Goal: Task Accomplishment & Management: Use online tool/utility

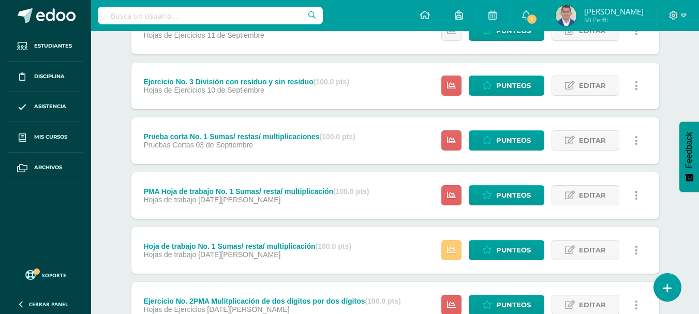
scroll to position [412, 0]
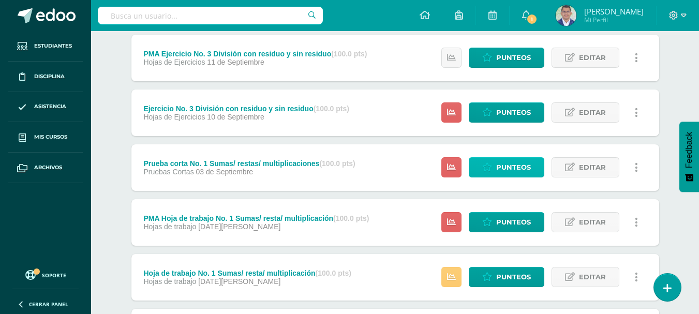
click at [511, 166] on span "Punteos" at bounding box center [513, 167] width 35 height 19
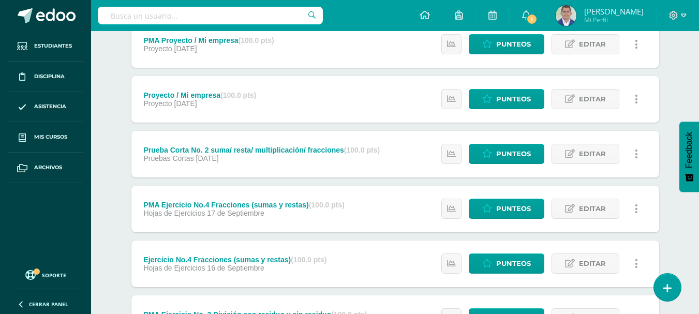
scroll to position [0, 0]
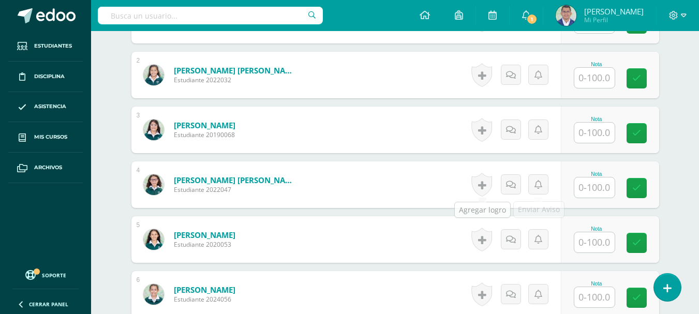
scroll to position [373, 0]
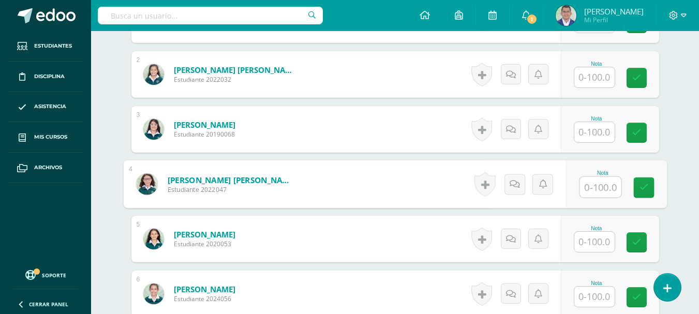
click at [592, 184] on input "text" at bounding box center [599, 187] width 41 height 21
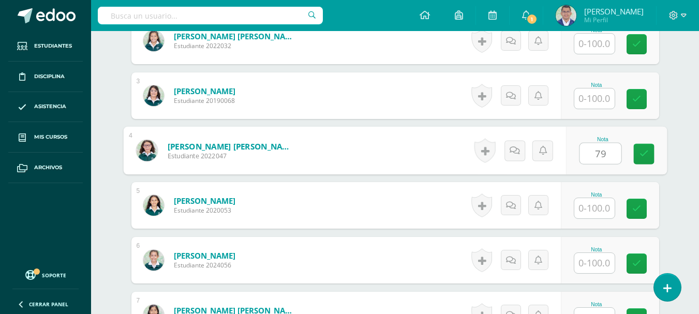
scroll to position [425, 0]
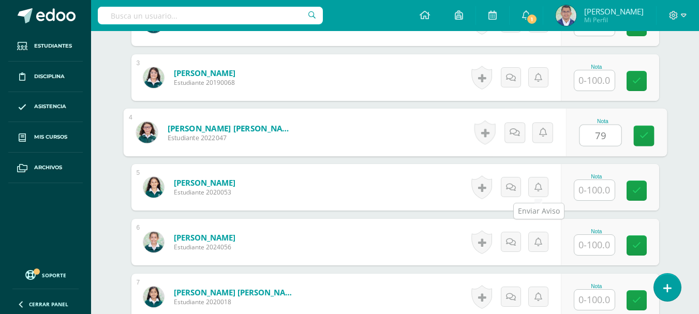
type input "79"
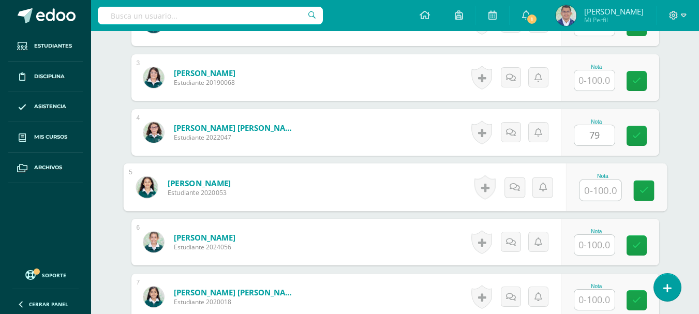
click at [588, 189] on input "text" at bounding box center [599, 190] width 41 height 21
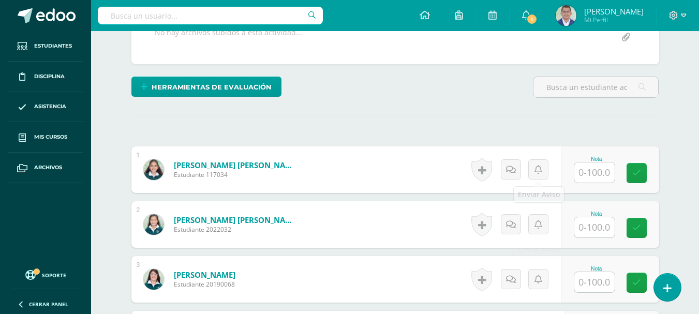
scroll to position [218, 0]
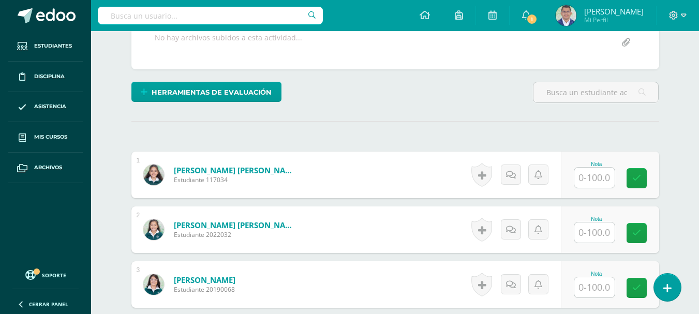
type input "85"
click at [589, 181] on input "text" at bounding box center [594, 178] width 40 height 20
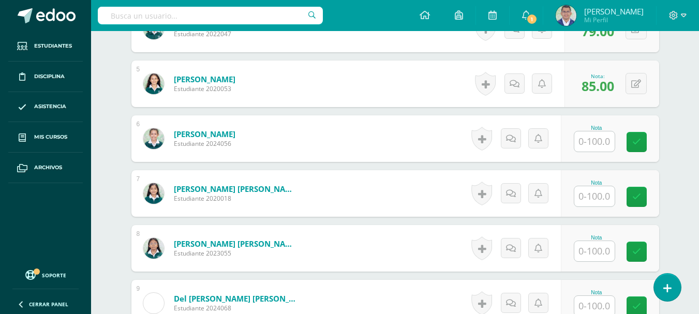
scroll to position [580, 0]
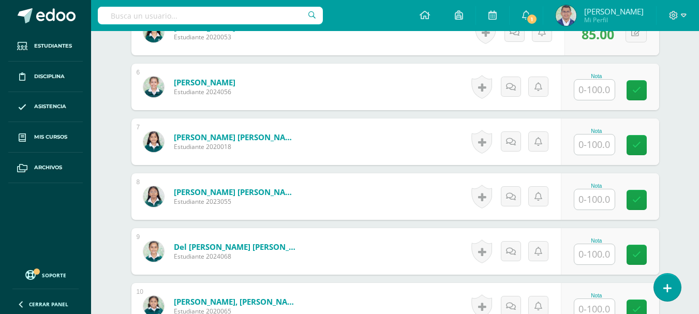
type input "95"
click at [597, 203] on input "text" at bounding box center [599, 199] width 41 height 21
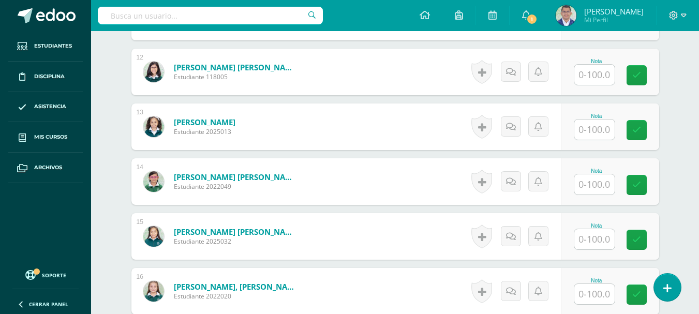
scroll to position [942, 0]
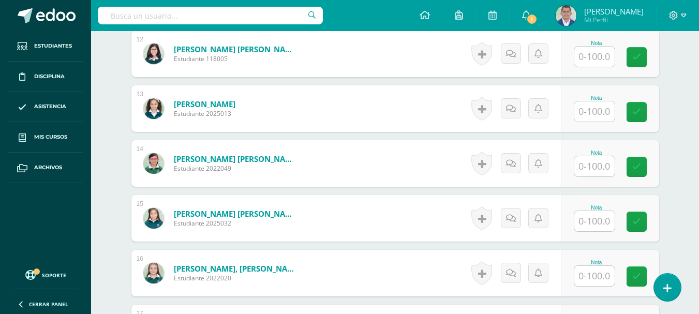
type input "97"
click at [597, 222] on input "text" at bounding box center [599, 221] width 41 height 21
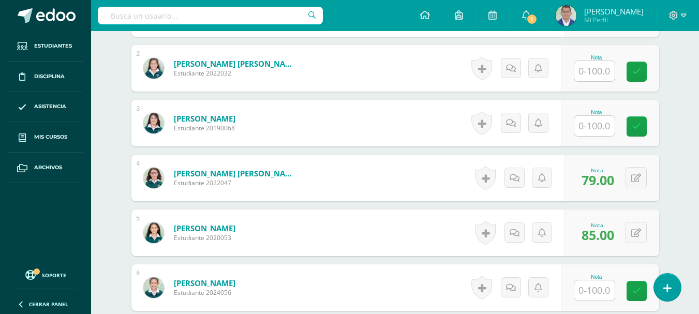
scroll to position [373, 0]
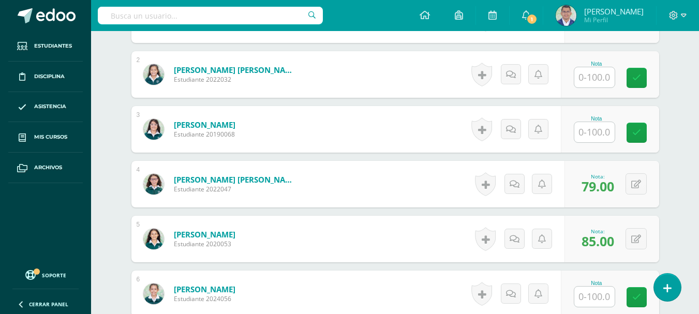
type input "88"
click at [598, 132] on input "text" at bounding box center [599, 132] width 41 height 21
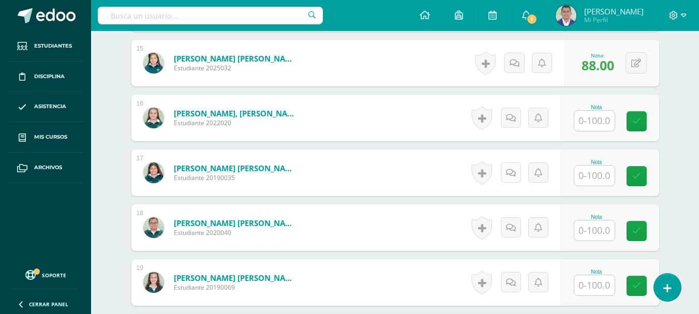
scroll to position [1252, 0]
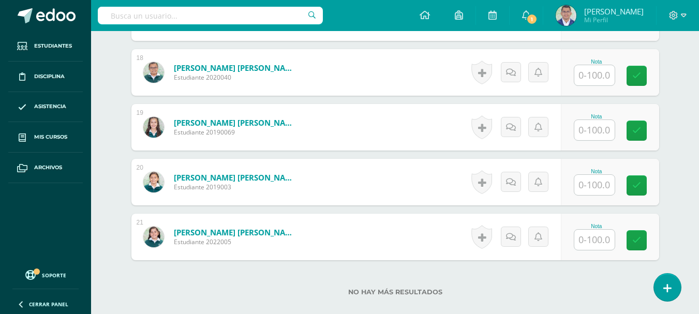
type input "94"
click at [594, 133] on input "text" at bounding box center [594, 130] width 40 height 20
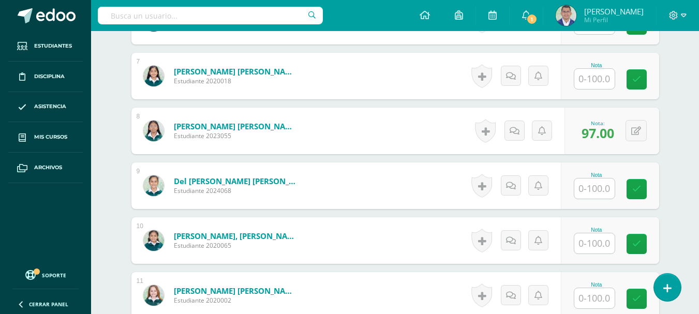
scroll to position [580, 0]
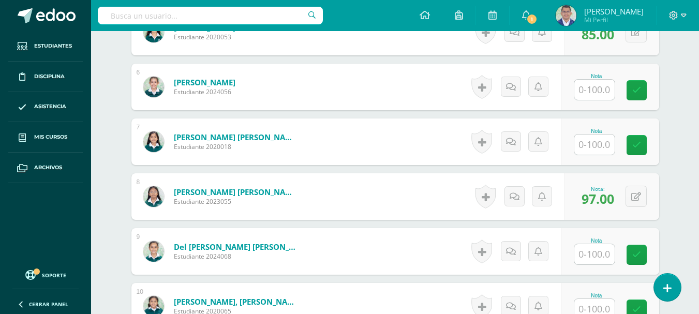
type input "86"
click at [603, 149] on input "text" at bounding box center [594, 144] width 40 height 20
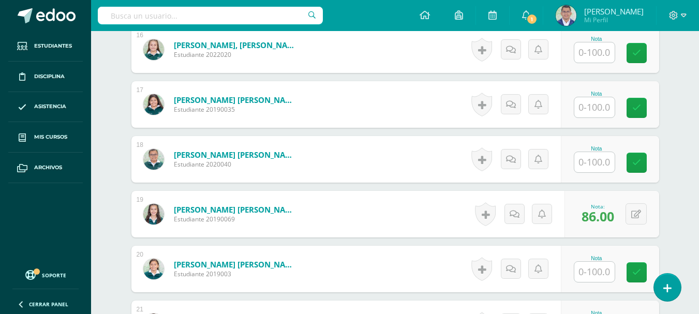
scroll to position [1252, 0]
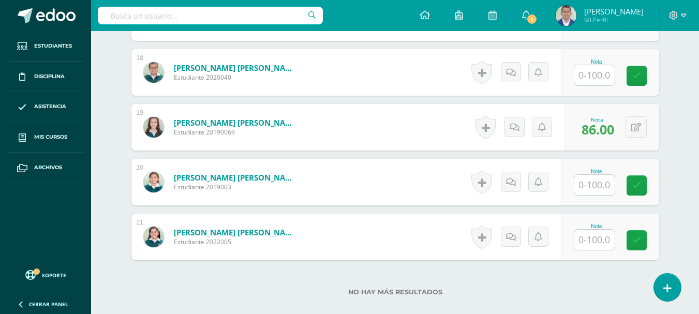
type input "97"
click at [596, 243] on input "text" at bounding box center [594, 240] width 40 height 20
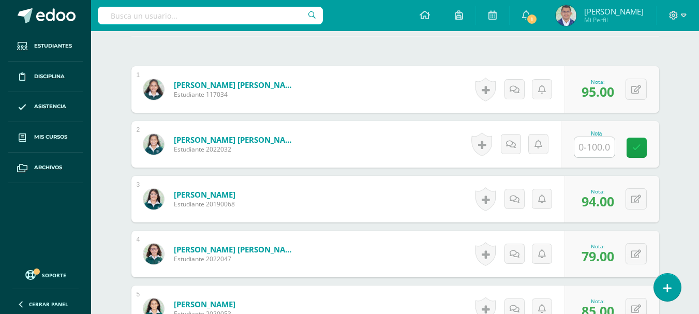
scroll to position [321, 0]
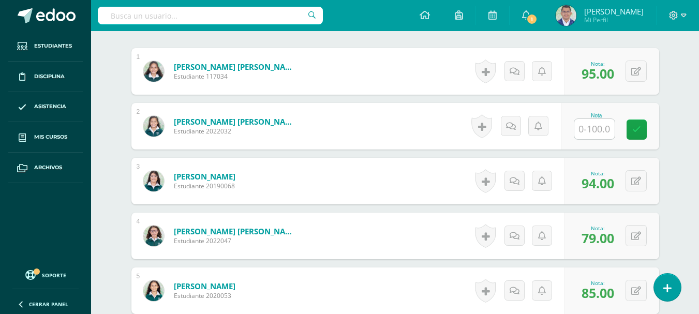
type input "75"
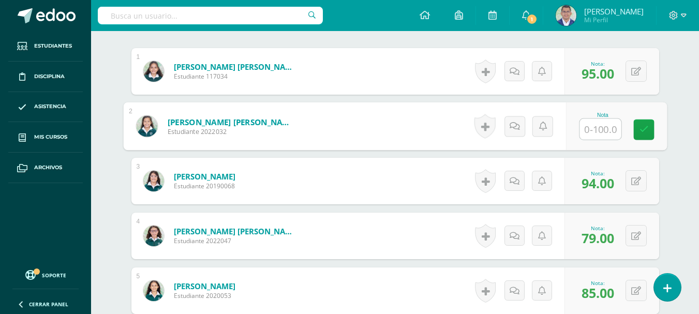
click at [589, 123] on input "text" at bounding box center [599, 129] width 41 height 21
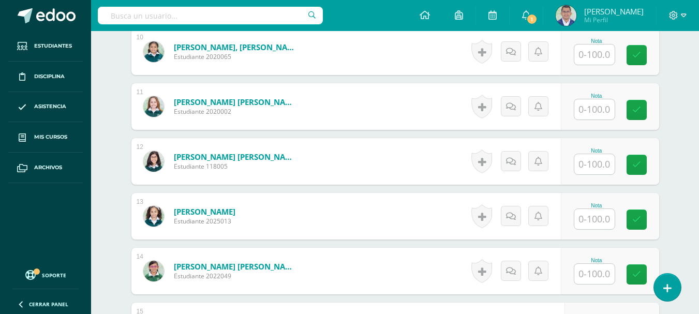
scroll to position [838, 0]
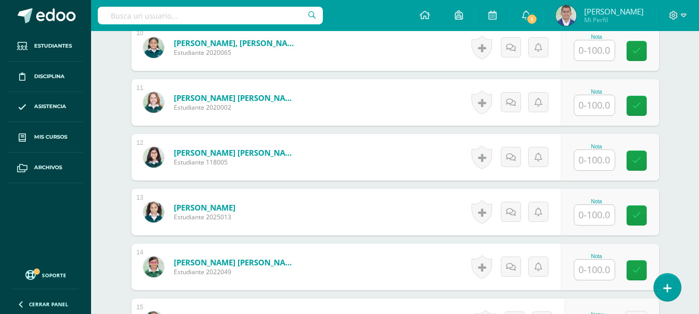
type input "72"
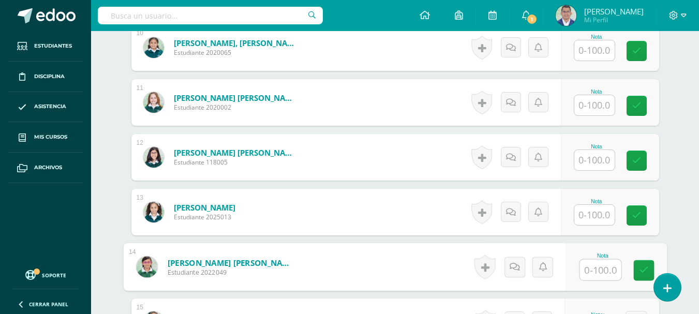
click at [586, 269] on input "text" at bounding box center [599, 270] width 41 height 21
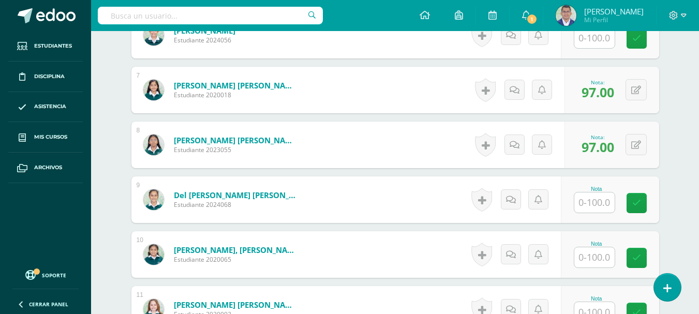
scroll to position [735, 0]
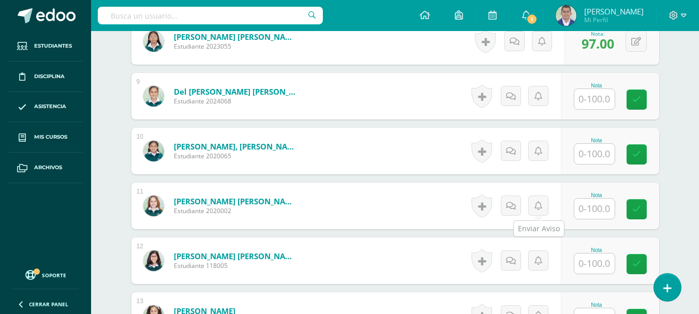
type input "77"
click at [588, 213] on input "text" at bounding box center [599, 209] width 41 height 21
type input "80"
click at [594, 254] on input "text" at bounding box center [594, 263] width 40 height 20
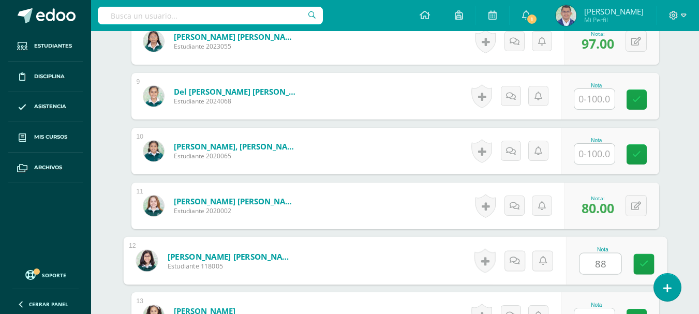
type input "88"
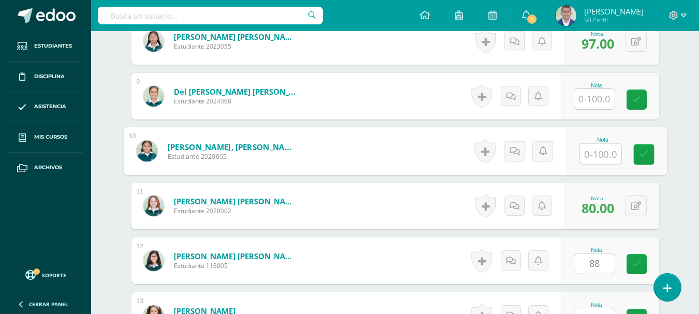
click at [608, 159] on input "text" at bounding box center [599, 154] width 41 height 21
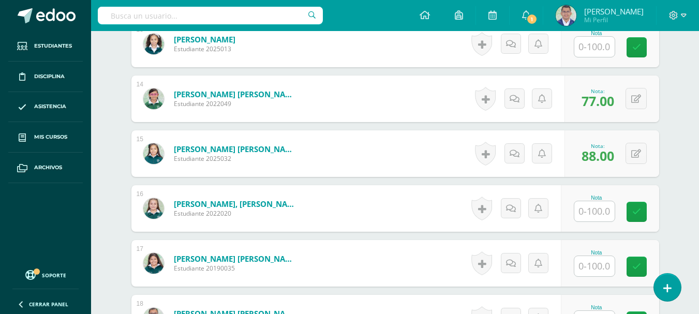
scroll to position [1058, 0]
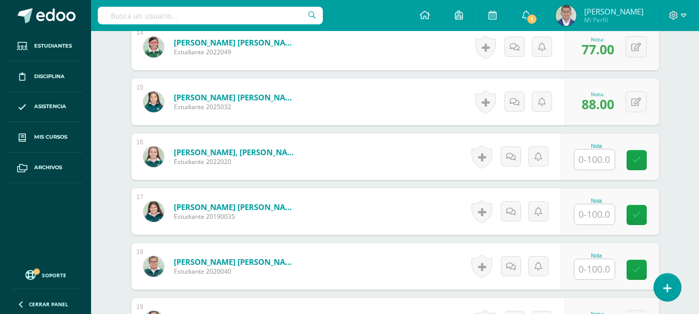
type input "84"
click at [602, 211] on input "text" at bounding box center [594, 214] width 40 height 20
type input "91"
click at [611, 160] on input "text" at bounding box center [594, 159] width 40 height 20
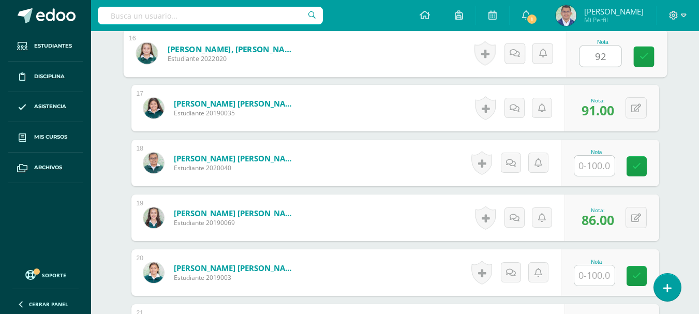
scroll to position [1265, 0]
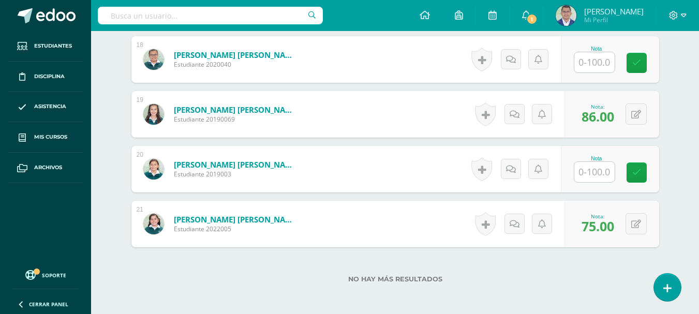
type input "92"
click at [590, 179] on input "text" at bounding box center [594, 172] width 40 height 20
type input "100"
click at [639, 177] on icon at bounding box center [643, 172] width 9 height 9
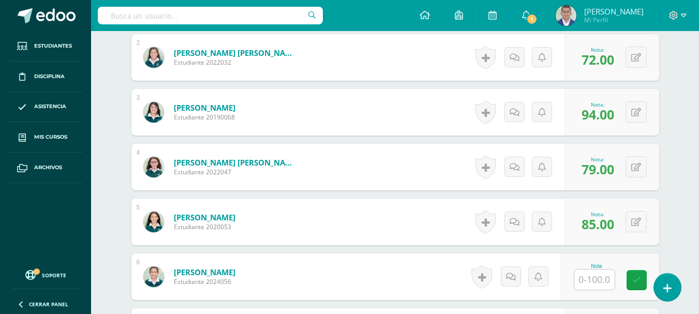
scroll to position [489, 0]
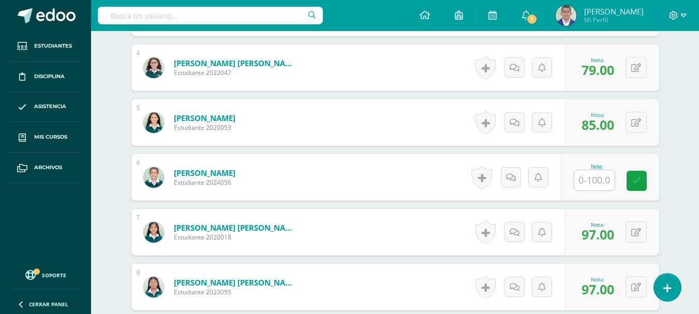
click at [598, 177] on input "text" at bounding box center [594, 180] width 40 height 20
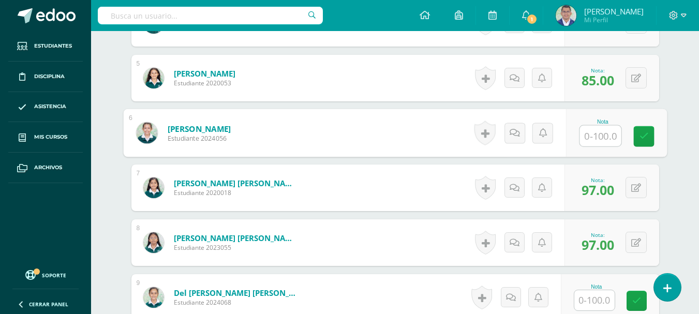
scroll to position [593, 0]
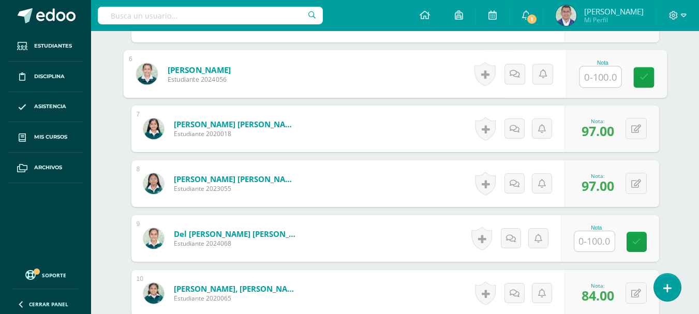
click at [589, 243] on input "text" at bounding box center [594, 241] width 40 height 20
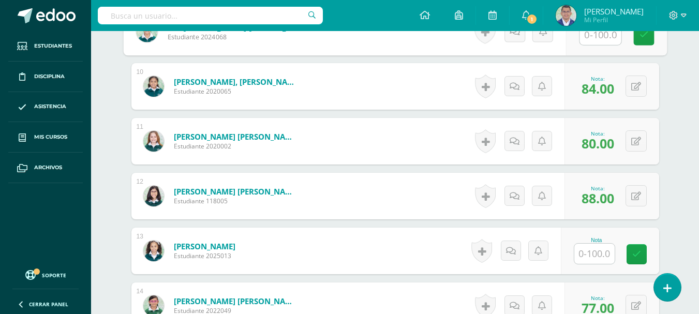
scroll to position [851, 0]
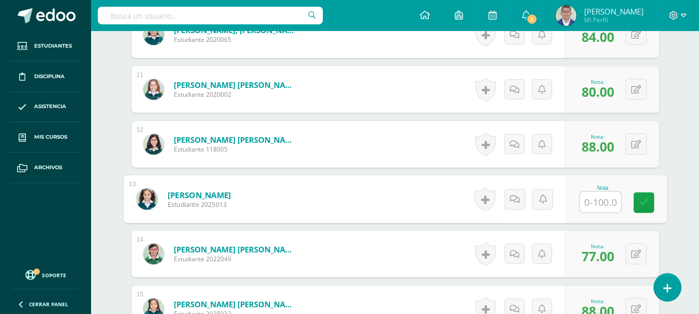
click at [592, 198] on input "text" at bounding box center [599, 202] width 41 height 21
type input "97"
click at [637, 204] on link at bounding box center [643, 202] width 21 height 21
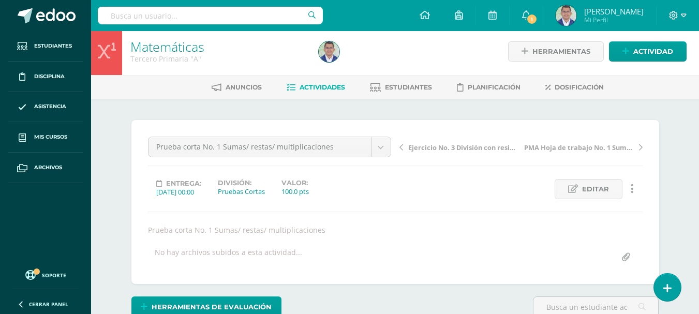
scroll to position [0, 0]
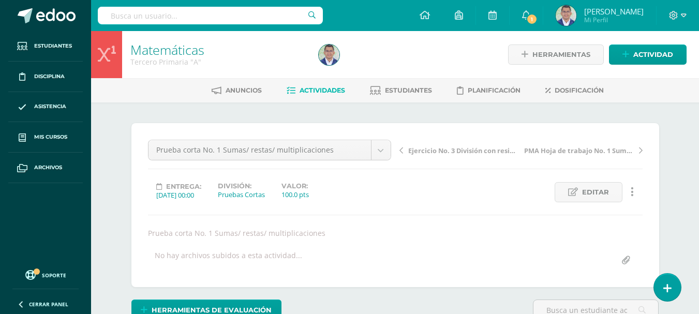
click at [147, 50] on link "Matemáticas" at bounding box center [167, 50] width 74 height 18
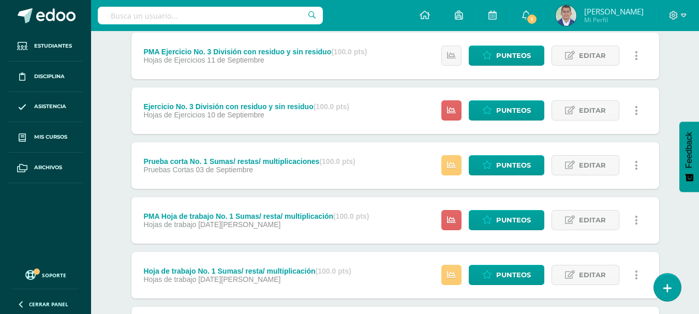
scroll to position [466, 0]
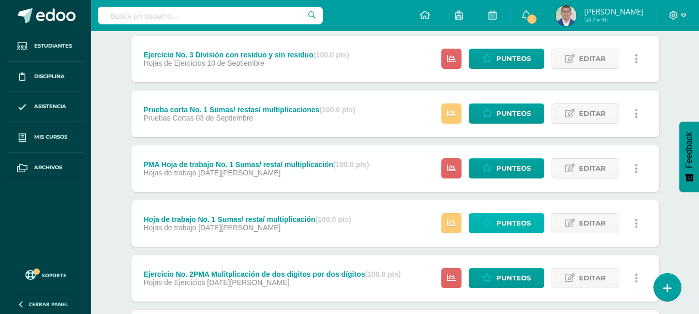
click at [499, 225] on span "Punteos" at bounding box center [513, 223] width 35 height 19
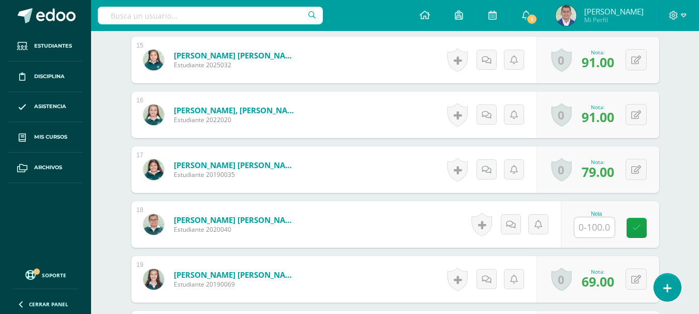
scroll to position [1156, 0]
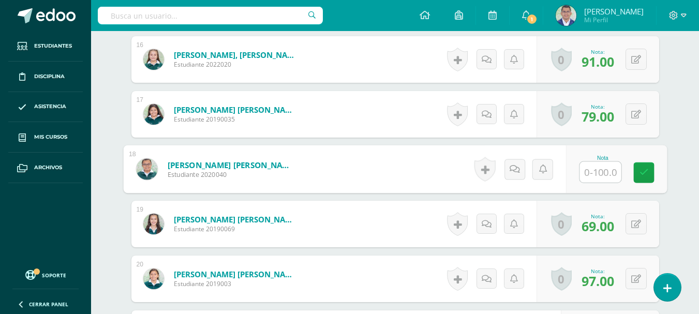
click at [596, 178] on input "text" at bounding box center [599, 172] width 41 height 21
type input "91"
click at [641, 172] on icon at bounding box center [643, 172] width 9 height 9
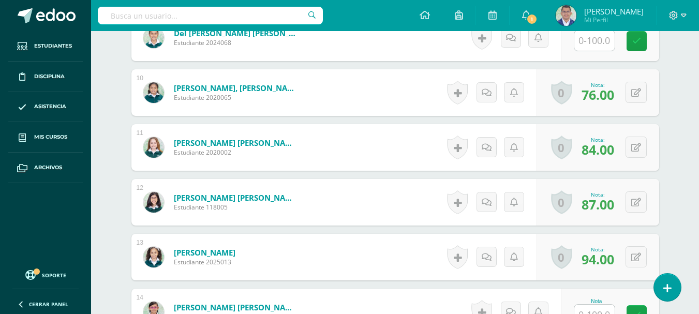
scroll to position [1000, 0]
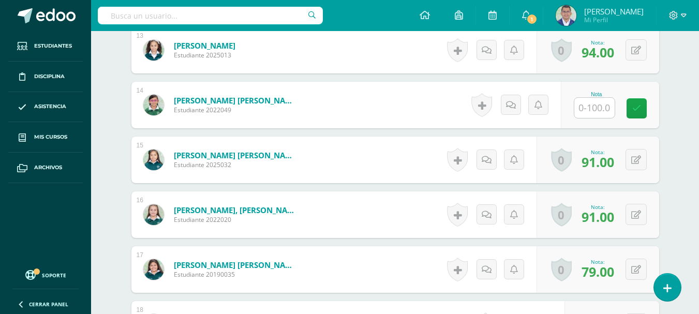
click at [589, 109] on input "text" at bounding box center [594, 108] width 40 height 20
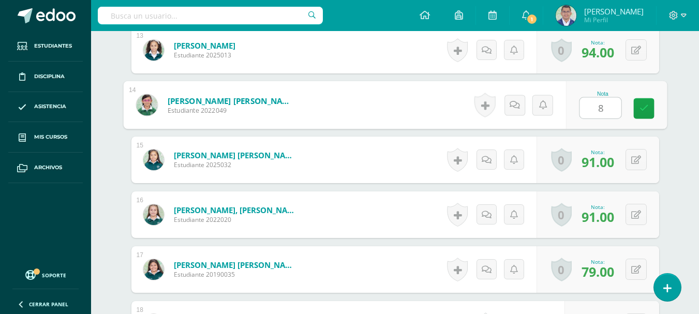
type input "88"
click at [638, 106] on link at bounding box center [643, 108] width 21 height 21
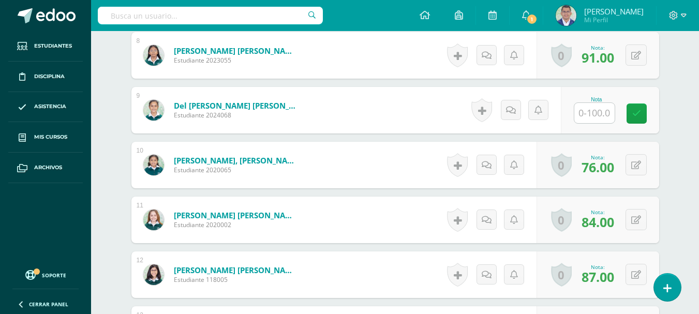
scroll to position [644, 0]
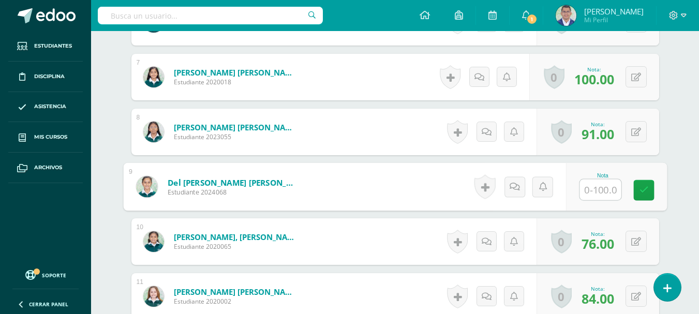
click at [588, 189] on input "text" at bounding box center [599, 189] width 41 height 21
type input "85"
click at [639, 193] on icon at bounding box center [643, 190] width 9 height 9
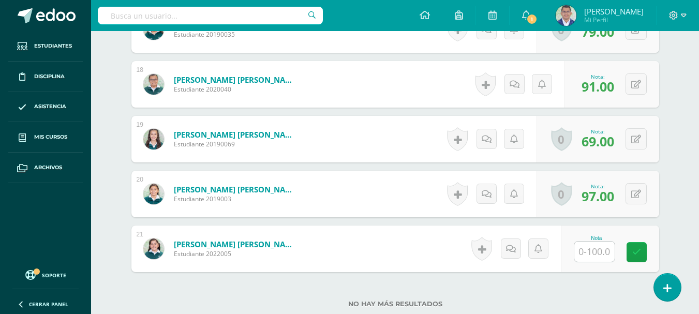
scroll to position [1317, 0]
